Goal: Task Accomplishment & Management: Manage account settings

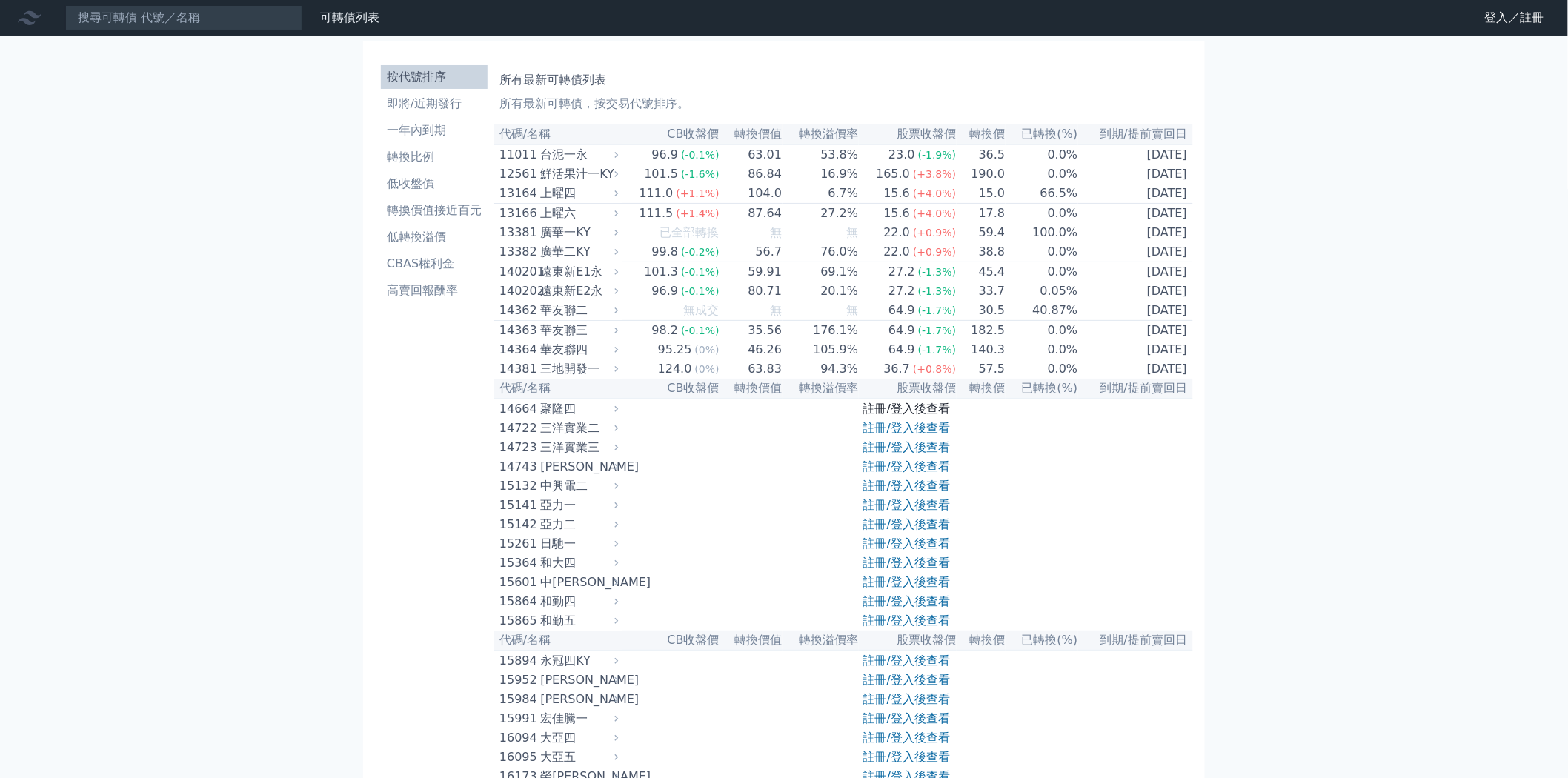
click at [913, 415] on link "註冊/登入後查看" at bounding box center [906, 408] width 87 height 14
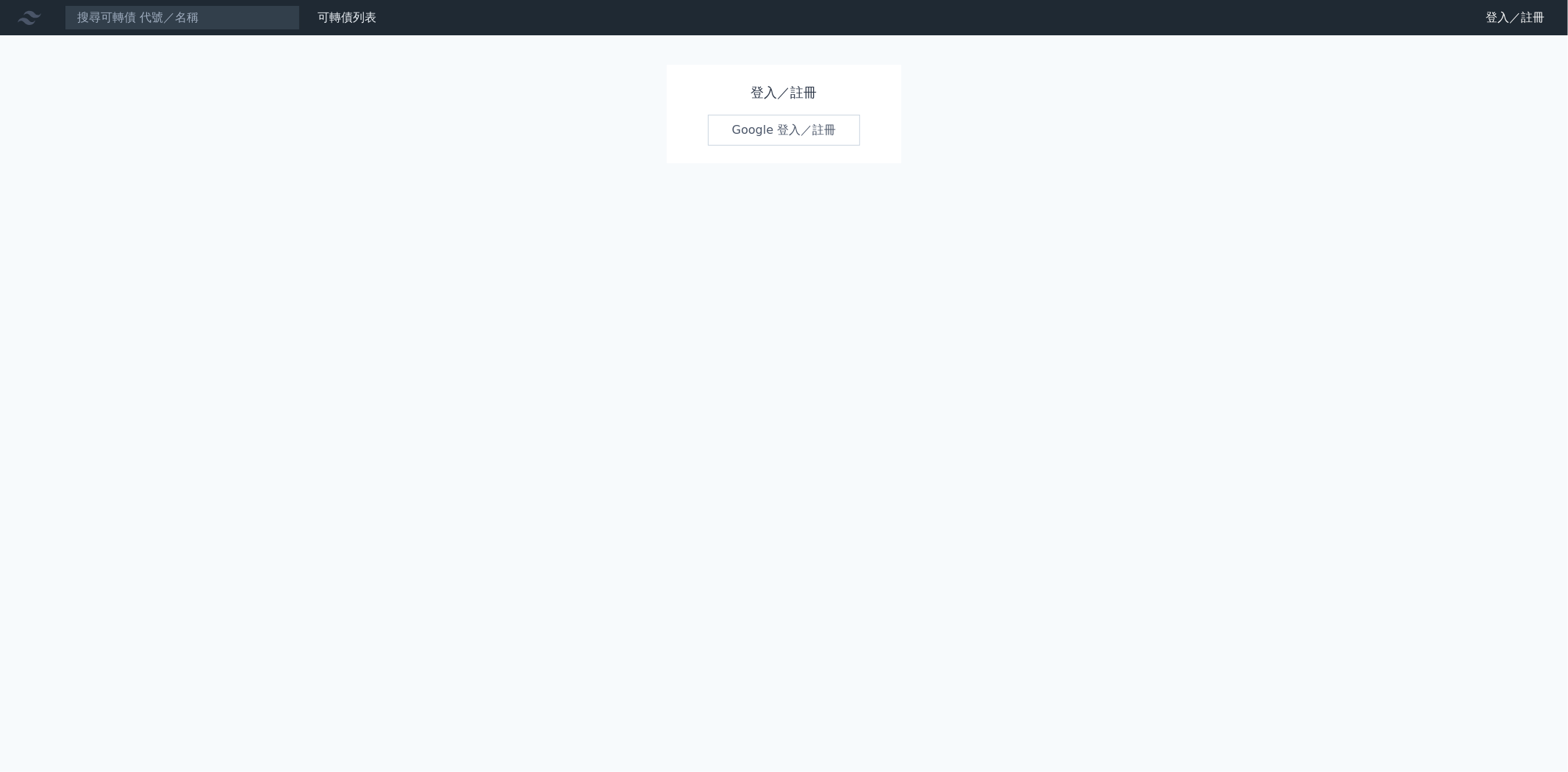
click at [789, 90] on h1 "登入／註冊" at bounding box center [784, 93] width 153 height 21
click at [768, 117] on link "Google 登入／註冊" at bounding box center [784, 131] width 153 height 31
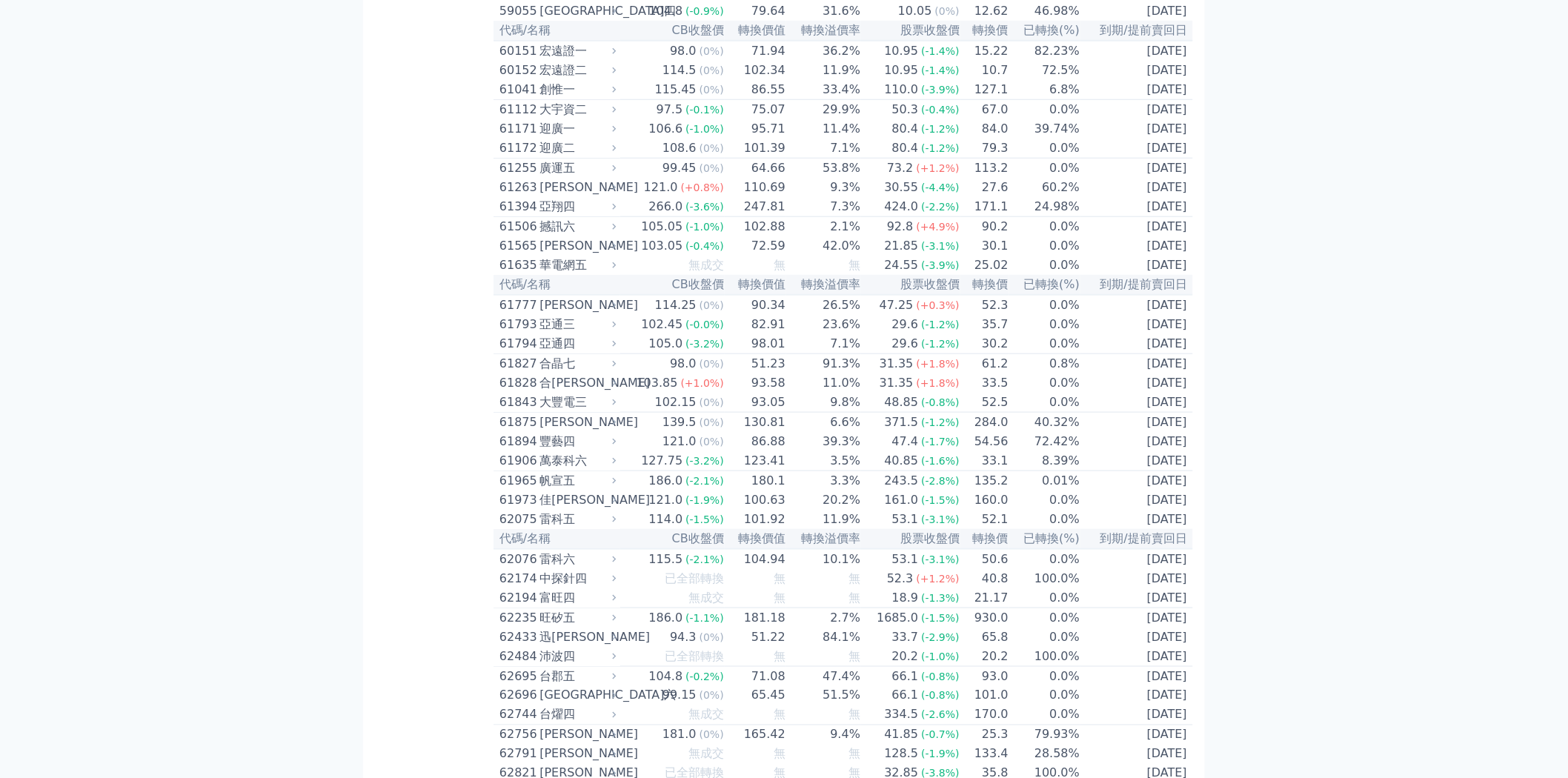
scroll to position [5679, 0]
